Goal: Task Accomplishment & Management: Manage account settings

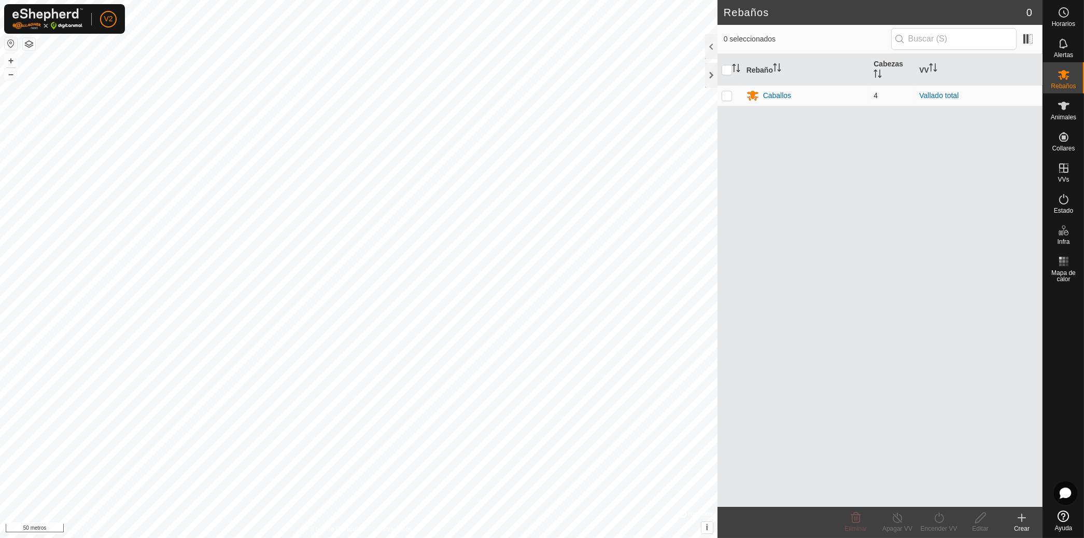
click at [729, 97] on p-checkbox at bounding box center [727, 95] width 10 height 8
checkbox input "true"
click at [777, 91] on font "Caballos" at bounding box center [777, 95] width 28 height 8
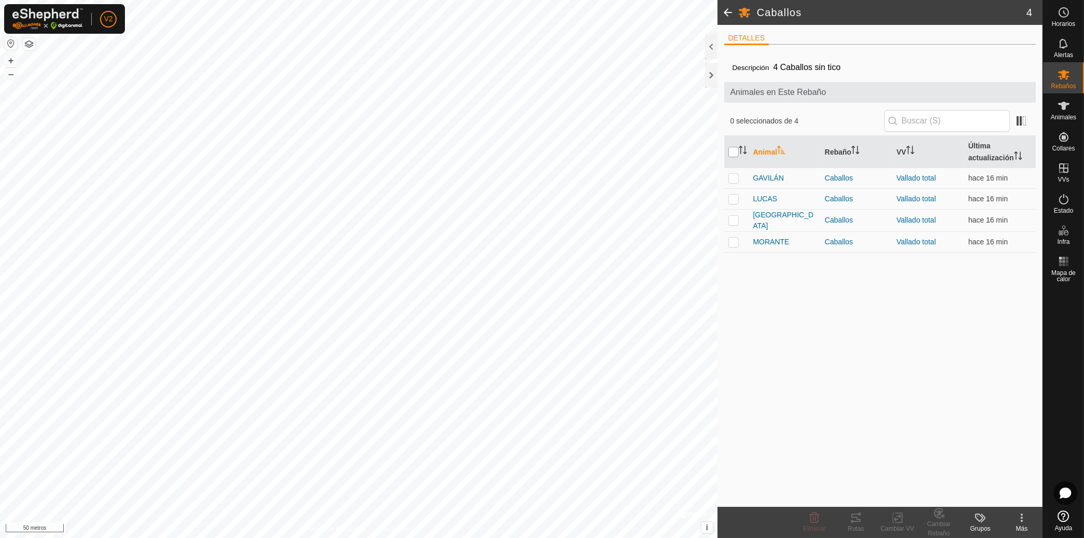
click at [733, 156] on input "checkbox" at bounding box center [734, 152] width 10 height 10
checkbox input "true"
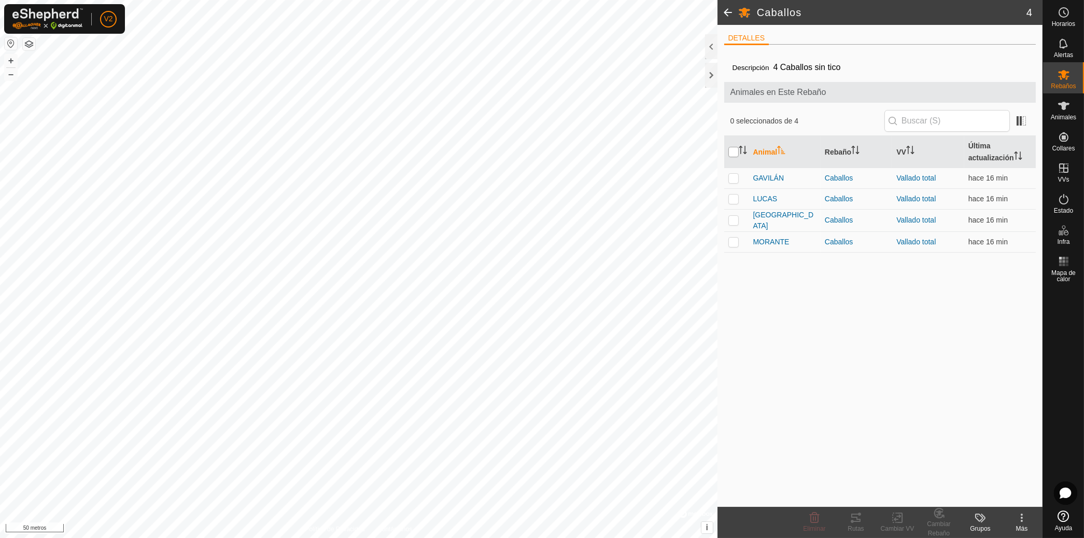
checkbox input "true"
click at [850, 521] on icon at bounding box center [856, 517] width 12 height 12
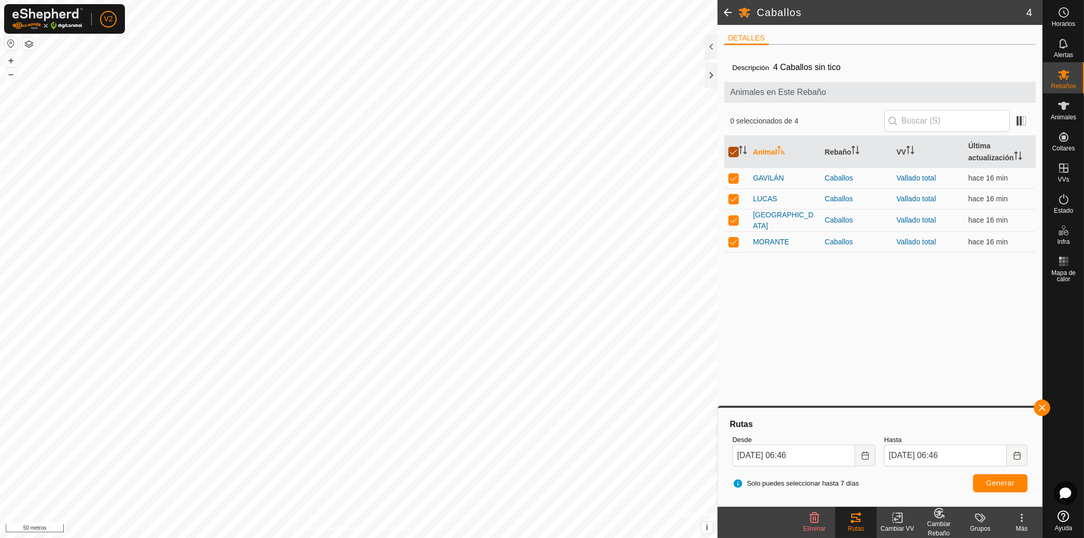
click at [736, 150] on input "checkbox" at bounding box center [734, 152] width 10 height 10
checkbox input "false"
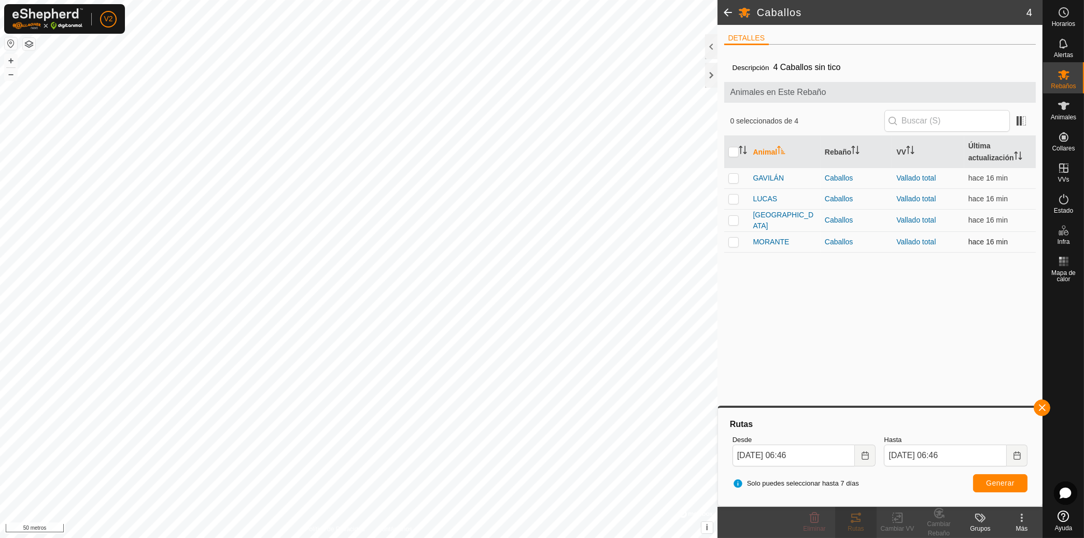
click at [736, 240] on p-checkbox at bounding box center [734, 241] width 10 height 8
checkbox input "true"
click at [1037, 411] on button "button" at bounding box center [1042, 407] width 17 height 17
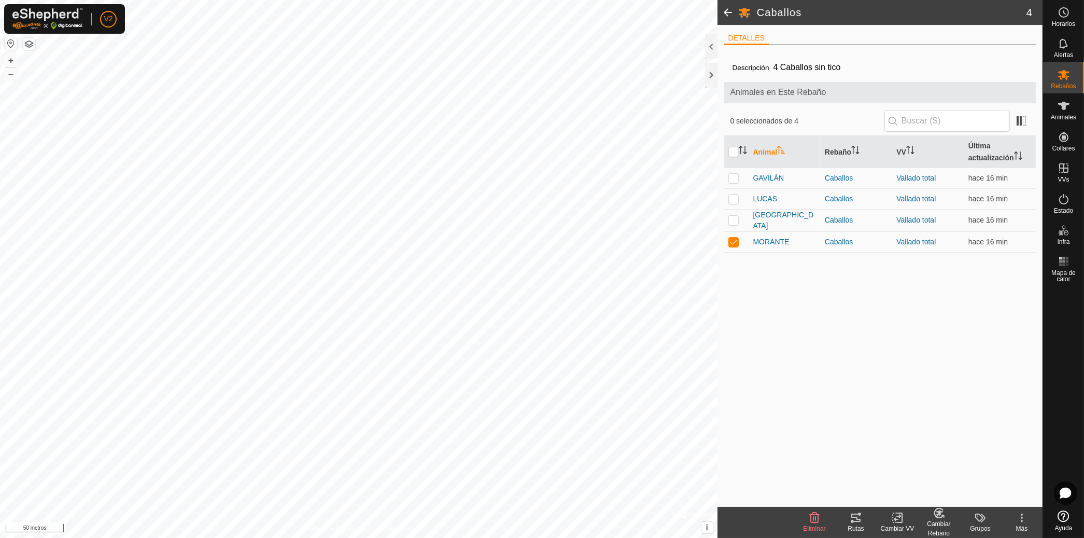
click at [851, 518] on icon at bounding box center [856, 517] width 12 height 12
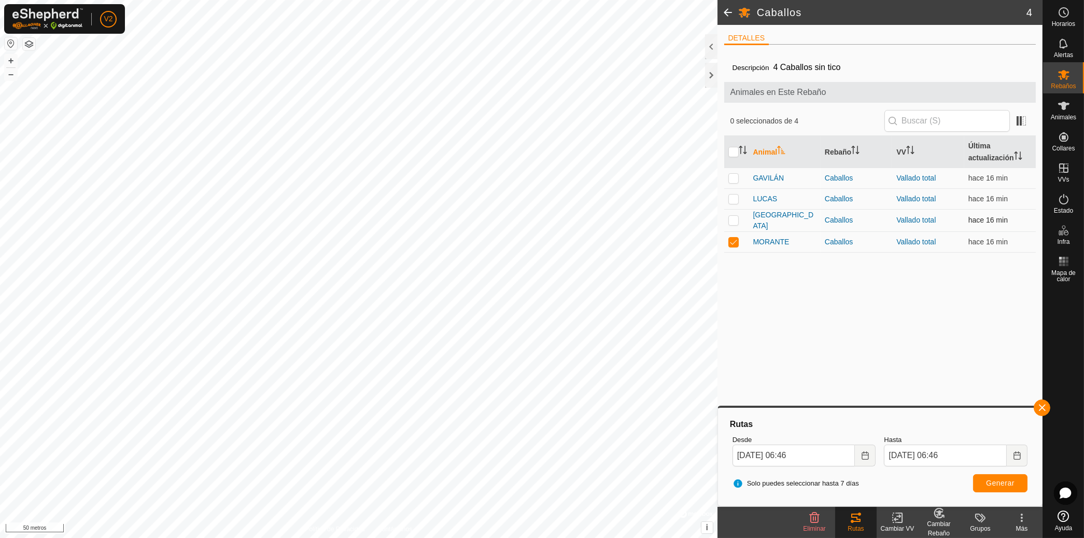
click at [734, 216] on p-checkbox at bounding box center [734, 220] width 10 height 8
checkbox input "true"
click at [735, 242] on p-checkbox at bounding box center [734, 241] width 10 height 8
checkbox input "false"
click at [1039, 402] on button "button" at bounding box center [1042, 407] width 17 height 17
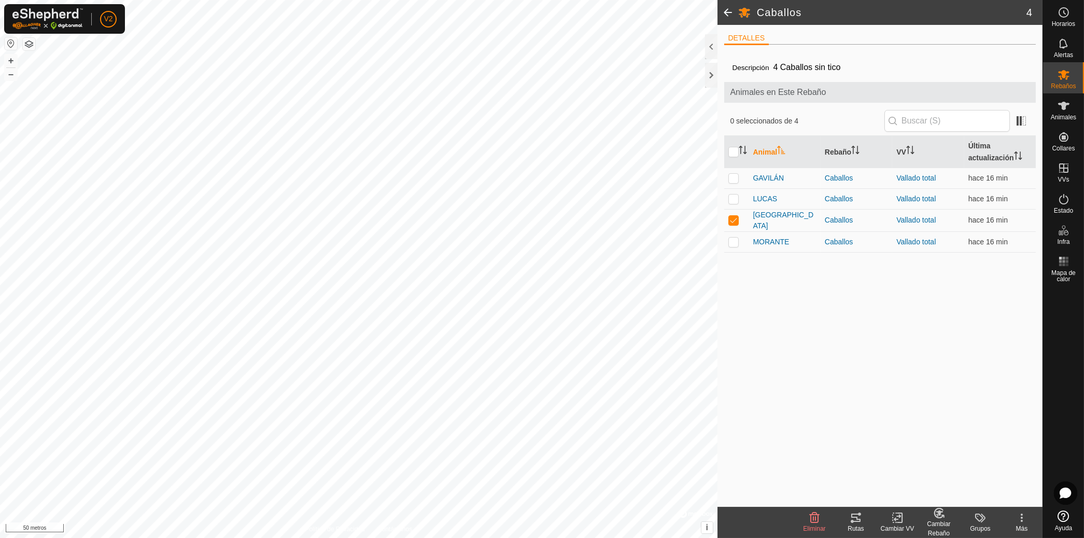
click at [860, 520] on icon at bounding box center [855, 517] width 9 height 8
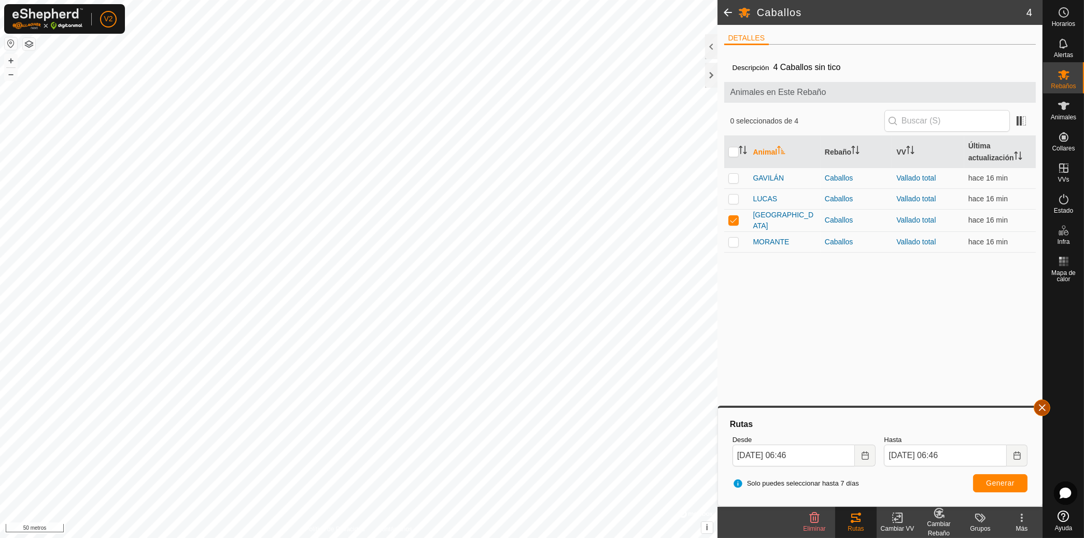
click at [1046, 403] on button "button" at bounding box center [1042, 407] width 17 height 17
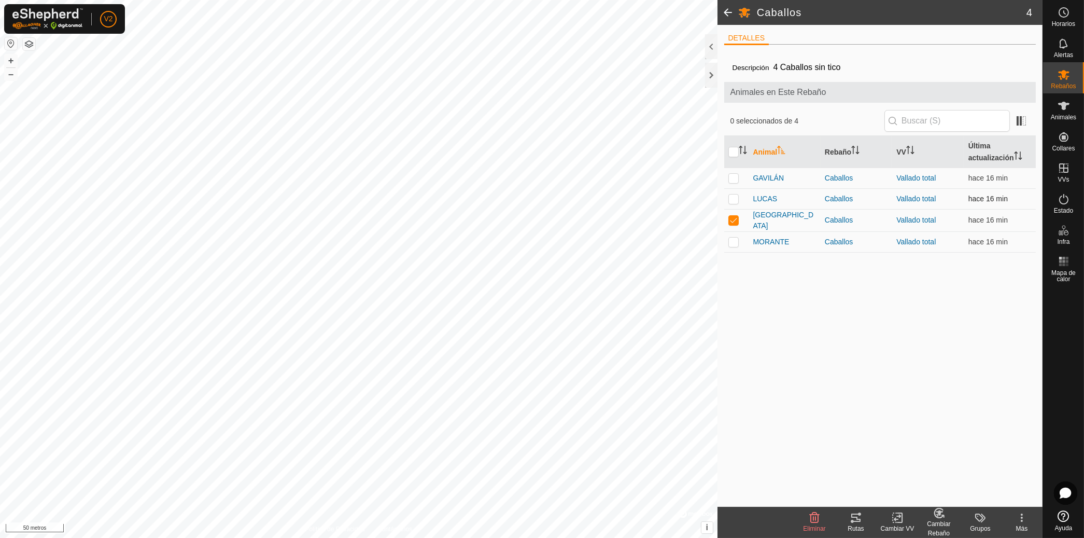
click at [733, 198] on p-checkbox at bounding box center [734, 198] width 10 height 8
checkbox input "true"
click at [734, 218] on p-checkbox at bounding box center [734, 220] width 10 height 8
checkbox input "false"
click at [856, 516] on icon at bounding box center [856, 517] width 12 height 12
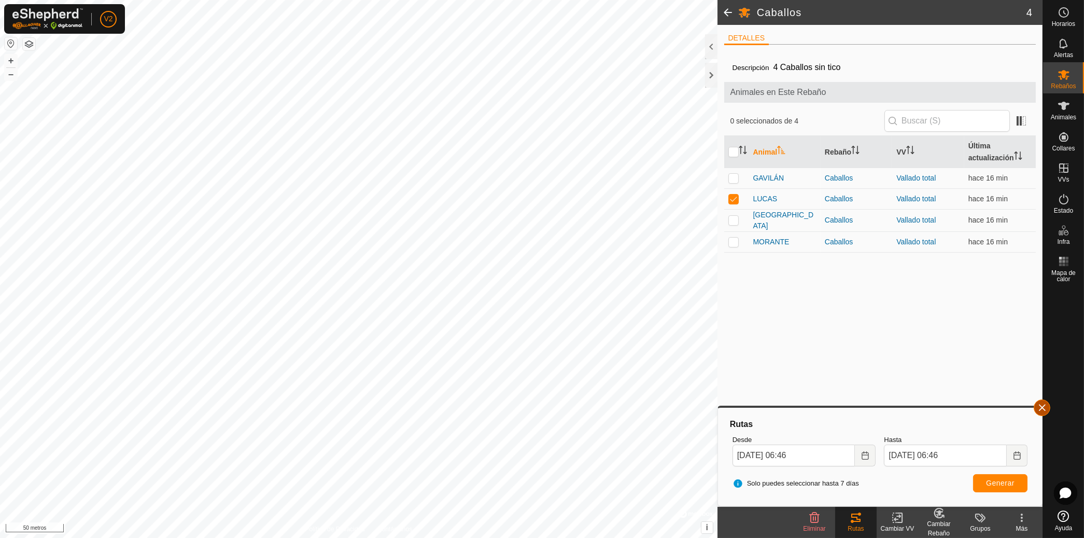
click at [1048, 408] on button "button" at bounding box center [1042, 407] width 17 height 17
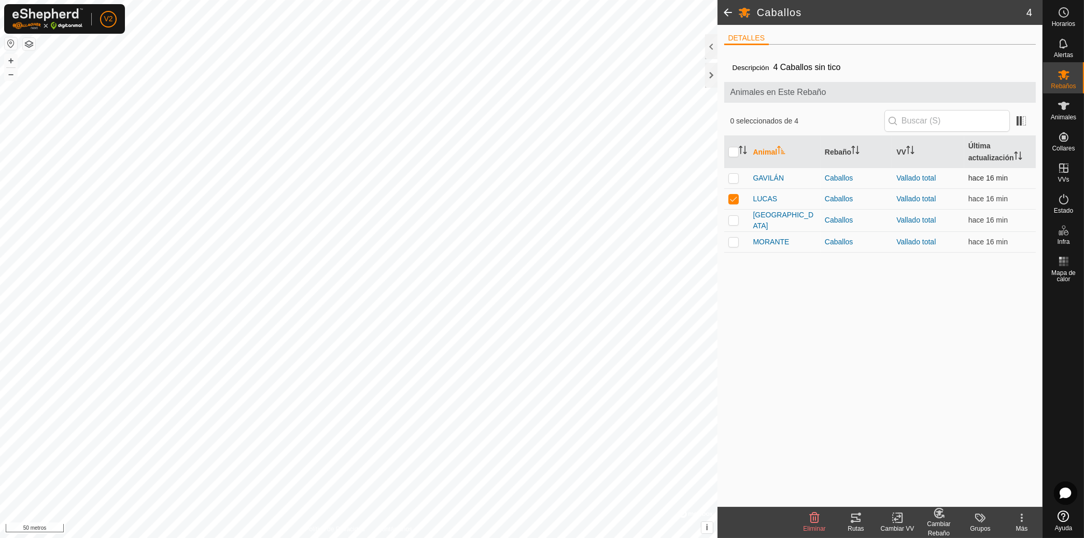
click at [736, 174] on p-checkbox at bounding box center [734, 178] width 10 height 8
checkbox input "true"
click at [736, 201] on p-checkbox at bounding box center [734, 198] width 10 height 8
checkbox input "false"
click at [855, 532] on font "Rutas" at bounding box center [856, 528] width 16 height 7
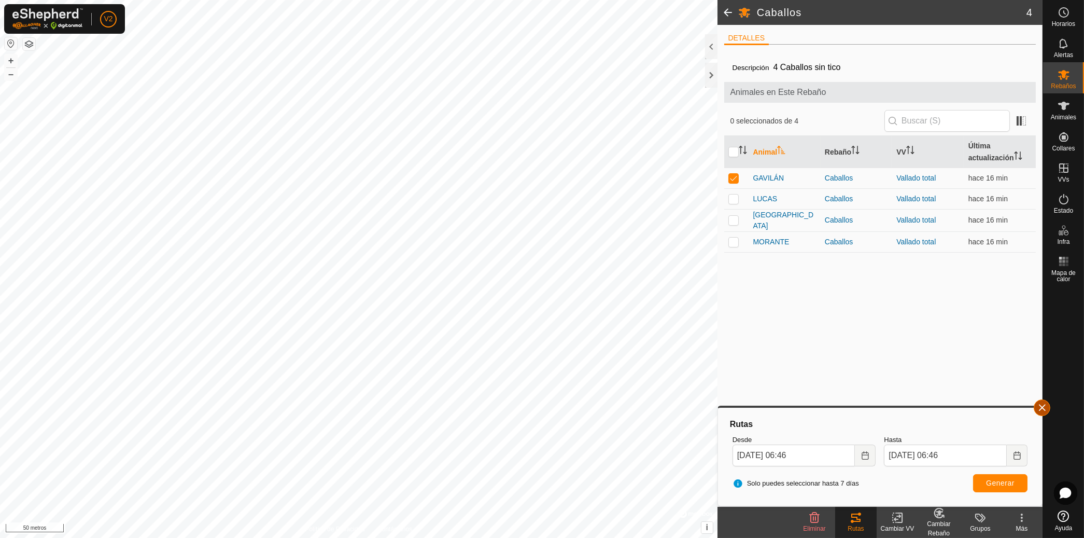
click at [1046, 406] on button "button" at bounding box center [1042, 407] width 17 height 17
